Goal: Contribute content

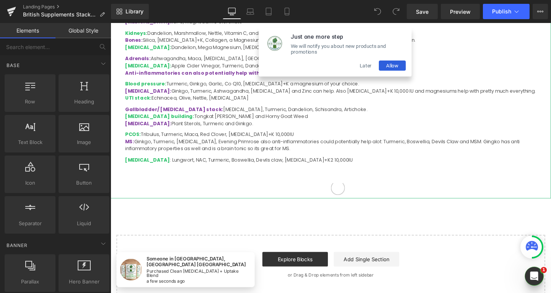
scroll to position [383, 0]
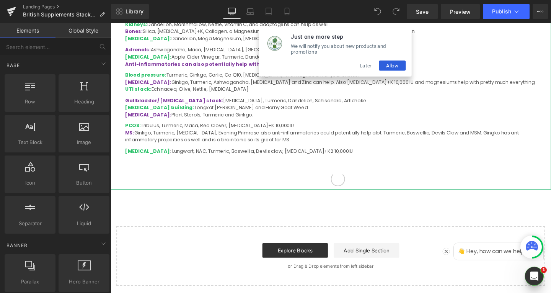
drag, startPoint x: 318, startPoint y: 151, endPoint x: 310, endPoint y: 151, distance: 8.1
click at [318, 154] on p "[MEDICAL_DATA] : Lungwort, NAC, Turmeric, Boswellia, Devils claw, [MEDICAL_DATA…" at bounding box center [342, 158] width 433 height 8
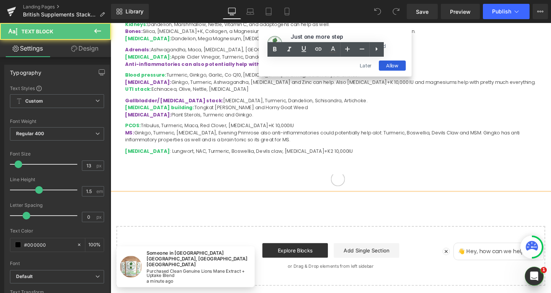
click at [317, 154] on p "[MEDICAL_DATA] : Lungwort, NAC, Turmeric, Boswellia, Devils claw, [MEDICAL_DATA…" at bounding box center [342, 158] width 433 height 8
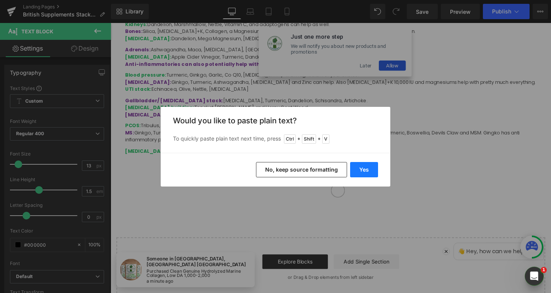
click at [368, 168] on button "Yes" at bounding box center [364, 169] width 28 height 15
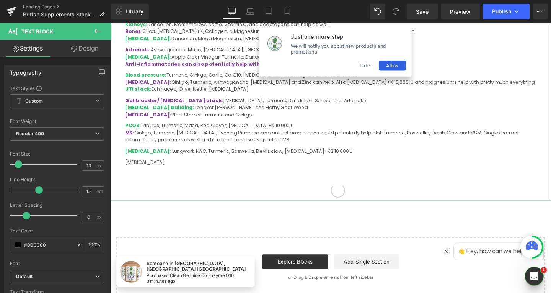
click at [128, 166] on p "[MEDICAL_DATA]" at bounding box center [342, 170] width 433 height 8
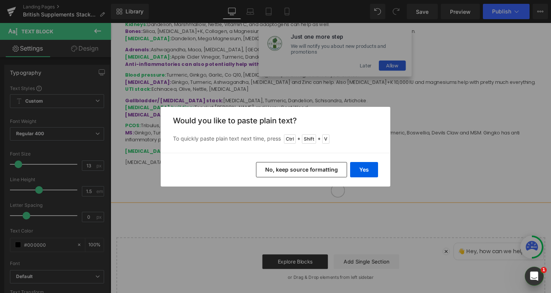
click at [359, 160] on div "Yes No, keep source formatting" at bounding box center [276, 170] width 230 height 34
drag, startPoint x: 361, startPoint y: 165, endPoint x: 263, endPoint y: 150, distance: 99.3
click at [361, 165] on button "Yes" at bounding box center [364, 169] width 28 height 15
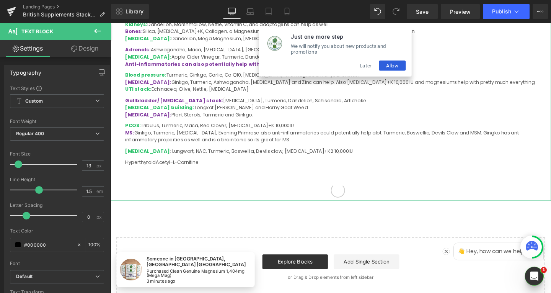
click at [158, 166] on p "HyperthyroidAcetyl-L-Carnitine" at bounding box center [342, 170] width 433 height 8
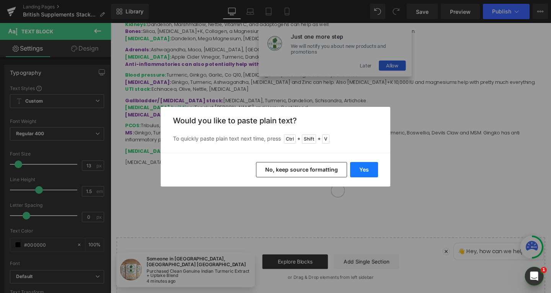
click at [365, 175] on button "Yes" at bounding box center [364, 169] width 28 height 15
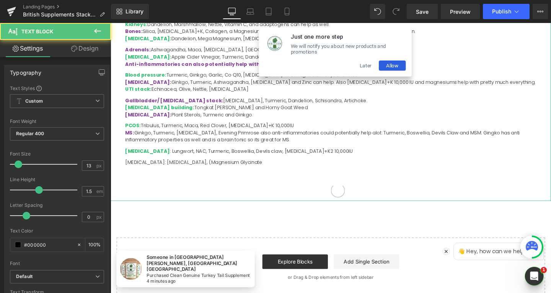
click at [160, 166] on p "[MEDICAL_DATA]: [MEDICAL_DATA], (Magnesium Glycinate" at bounding box center [342, 170] width 433 height 8
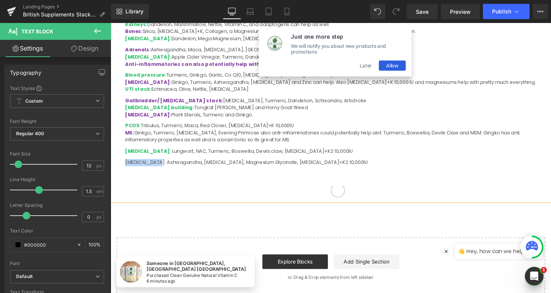
drag, startPoint x: 159, startPoint y: 165, endPoint x: 125, endPoint y: 165, distance: 34.5
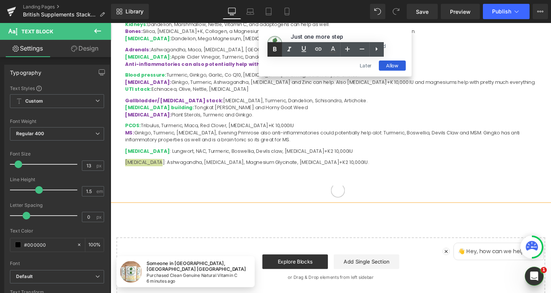
click at [274, 49] on icon at bounding box center [274, 49] width 3 height 5
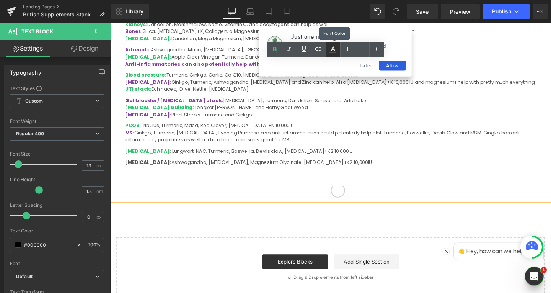
click at [334, 51] on icon at bounding box center [333, 49] width 9 height 9
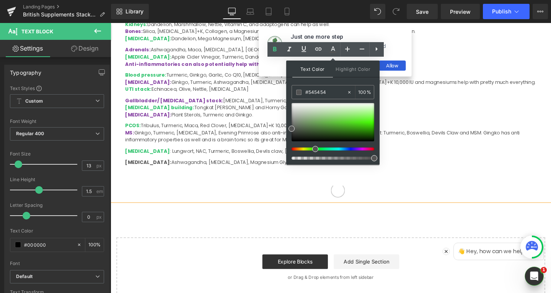
click at [312, 150] on div at bounding box center [330, 148] width 83 height 3
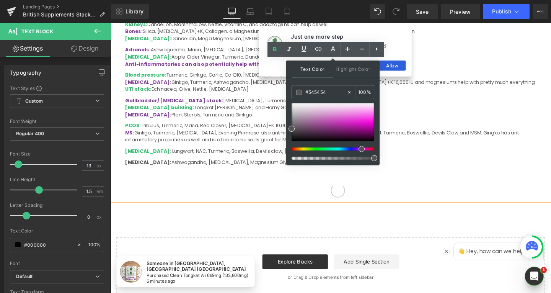
click at [359, 148] on div at bounding box center [330, 148] width 83 height 3
drag, startPoint x: 358, startPoint y: 131, endPoint x: 373, endPoint y: 131, distance: 15.7
click at [373, 131] on div at bounding box center [333, 122] width 83 height 38
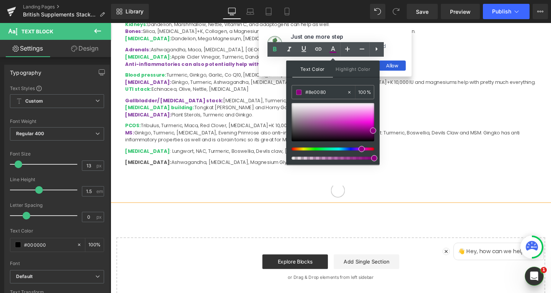
click at [362, 149] on span at bounding box center [362, 149] width 6 height 6
click at [376, 159] on span at bounding box center [374, 158] width 6 height 6
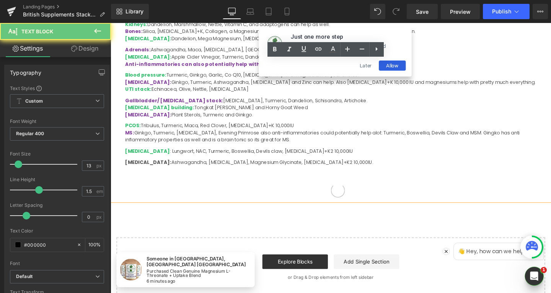
click at [144, 166] on strong "[MEDICAL_DATA]:" at bounding box center [150, 169] width 49 height 7
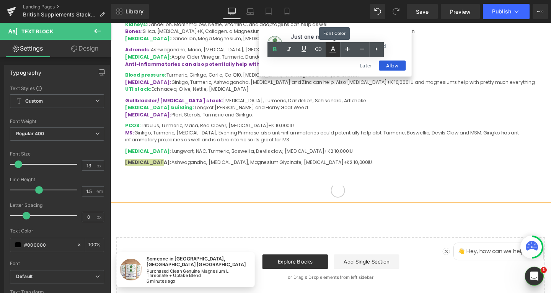
click at [335, 46] on icon at bounding box center [333, 49] width 9 height 9
type input "#555555"
type input "100"
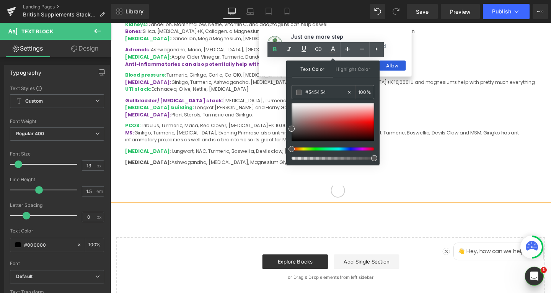
click at [361, 149] on div at bounding box center [330, 148] width 83 height 3
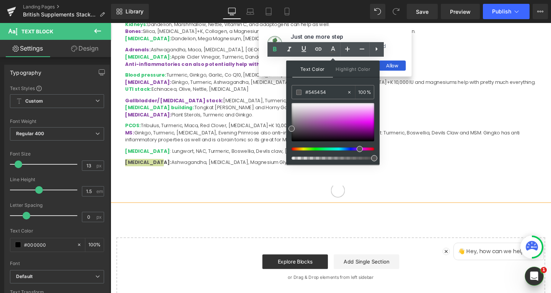
drag, startPoint x: 361, startPoint y: 149, endPoint x: 354, endPoint y: 149, distance: 6.5
click at [354, 149] on div at bounding box center [330, 148] width 83 height 3
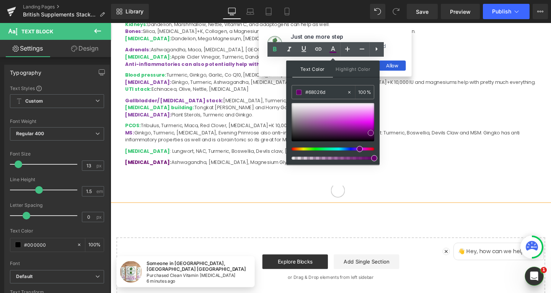
type input "#6a0070"
drag, startPoint x: 358, startPoint y: 120, endPoint x: 376, endPoint y: 133, distance: 22.3
click at [375, 133] on div at bounding box center [333, 122] width 83 height 38
click at [248, 127] on p "PCOS: Tribulus, Turmeric, Maca, Red Clover, [MEDICAL_DATA]+K 10,000IU MS: Ginkg…" at bounding box center [342, 138] width 433 height 23
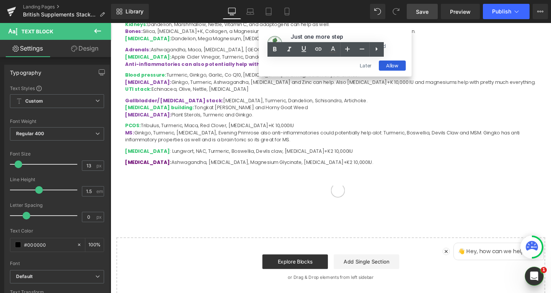
click at [422, 9] on span "Save" at bounding box center [422, 12] width 13 height 8
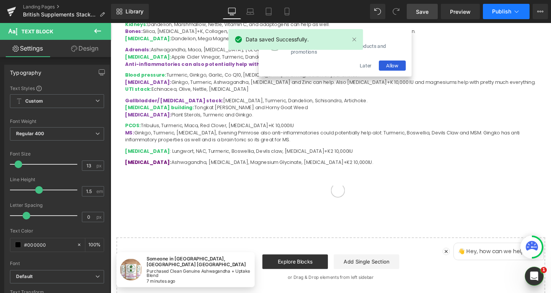
click at [501, 14] on span "Publish" at bounding box center [501, 11] width 19 height 6
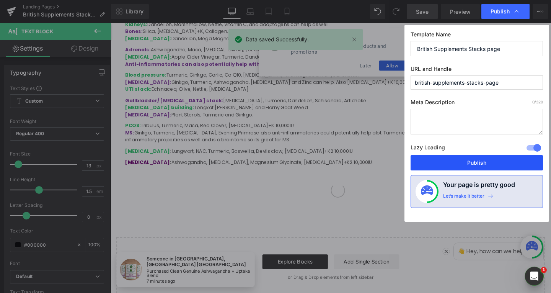
click at [465, 164] on button "Publish" at bounding box center [477, 162] width 132 height 15
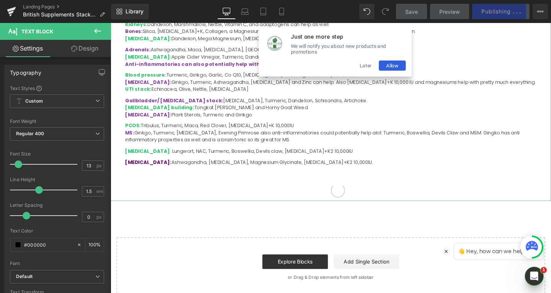
drag, startPoint x: 367, startPoint y: 162, endPoint x: 124, endPoint y: 166, distance: 243.2
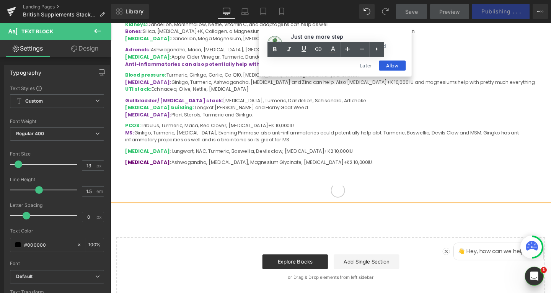
copy p "[MEDICAL_DATA] : Ashwagandha, [MEDICAL_DATA], Magnesium Glycinate, [MEDICAL_DAT…"
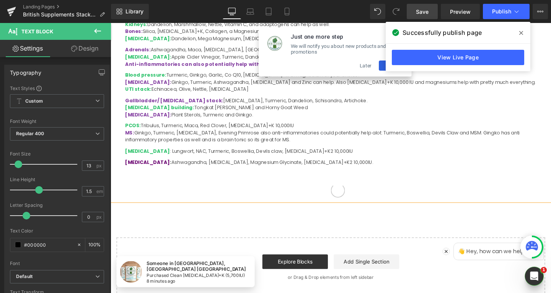
click at [301, 166] on p "[MEDICAL_DATA] : Ashwagandha, [MEDICAL_DATA], Magnesium Glycinate, [MEDICAL_DAT…" at bounding box center [342, 170] width 433 height 8
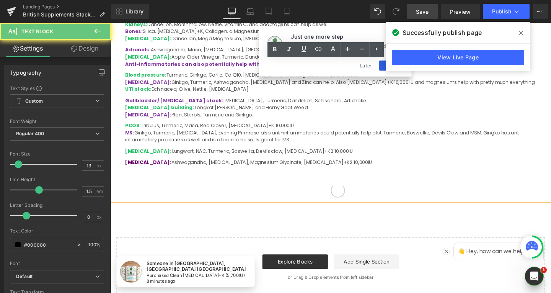
click at [366, 166] on p "[MEDICAL_DATA] : Ashwagandha, [MEDICAL_DATA], Magnesium Glycinate, [MEDICAL_DAT…" at bounding box center [342, 170] width 433 height 8
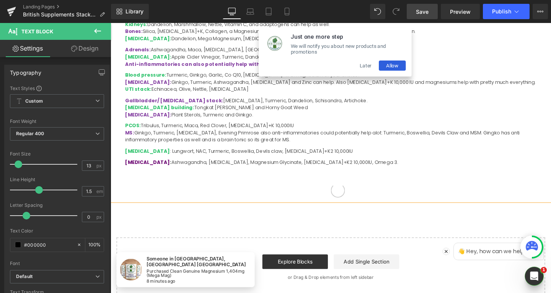
click at [424, 13] on span "Save" at bounding box center [422, 12] width 13 height 8
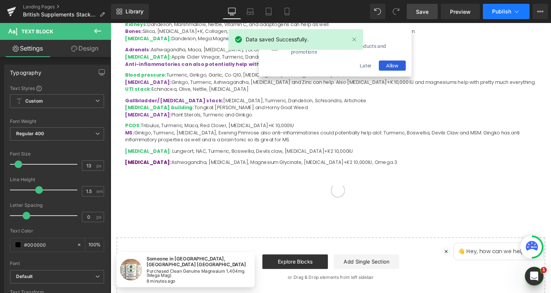
click at [504, 11] on span "Publish" at bounding box center [501, 11] width 19 height 6
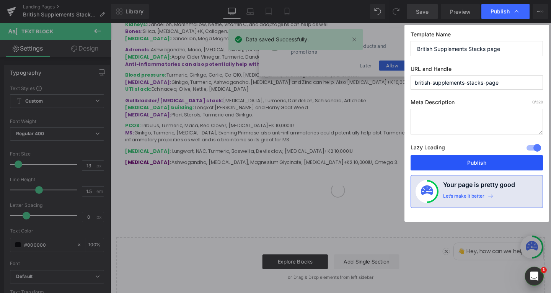
click at [485, 160] on button "Publish" at bounding box center [477, 162] width 132 height 15
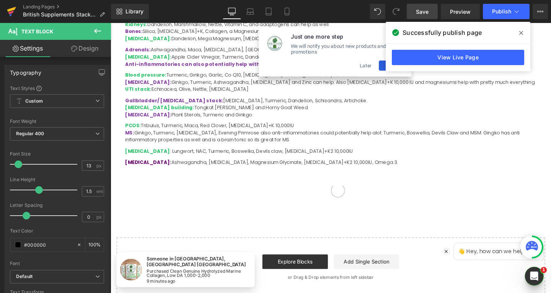
click at [12, 11] on icon at bounding box center [11, 11] width 9 height 19
